Goal: Task Accomplishment & Management: Use online tool/utility

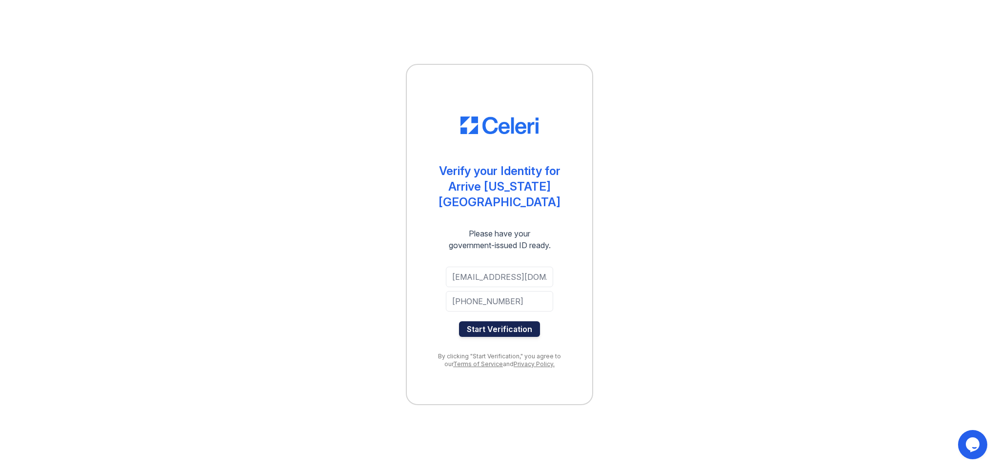
click at [511, 322] on button "Start Verification" at bounding box center [499, 330] width 81 height 16
